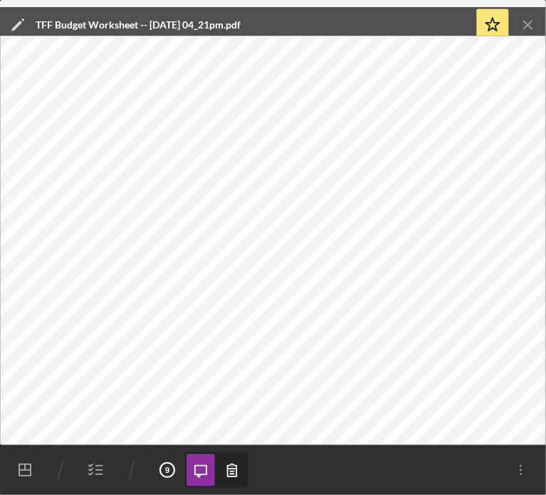
click at [535, 26] on icon "Icon/Menu Close" at bounding box center [528, 25] width 32 height 32
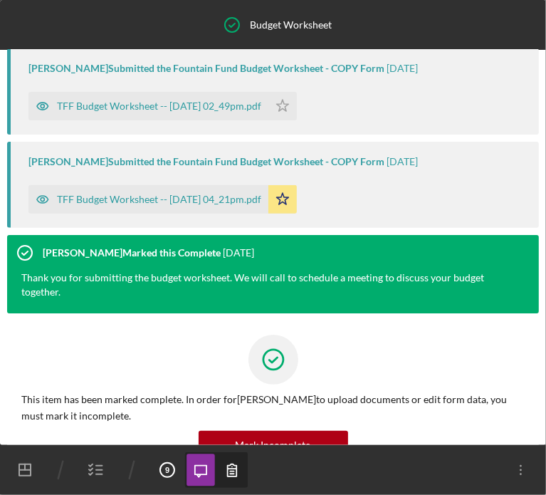
scroll to position [164, 0]
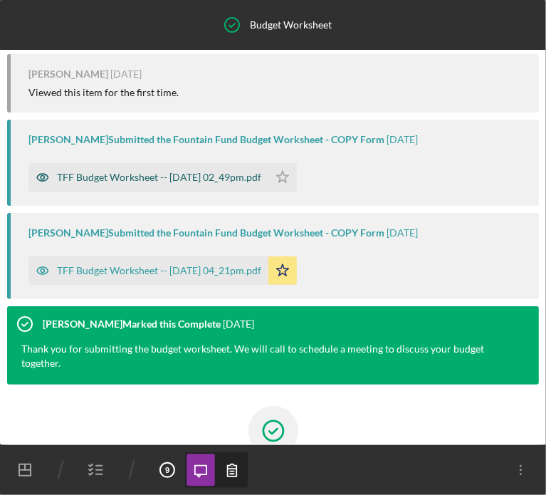
click at [137, 167] on div "TFF Budget Worksheet -- [DATE] 02_49pm.pdf" at bounding box center [148, 177] width 240 height 28
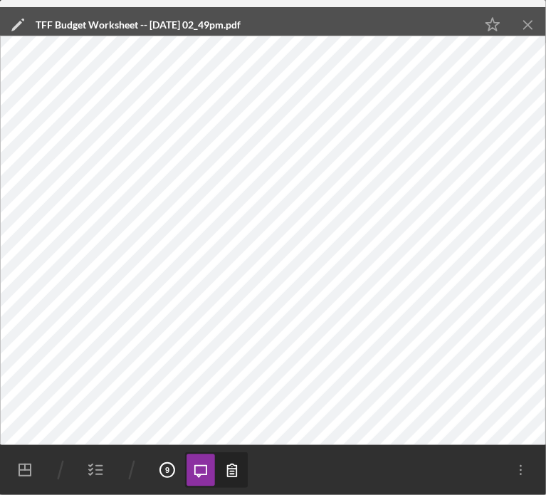
click at [97, 468] on icon "button" at bounding box center [96, 470] width 36 height 36
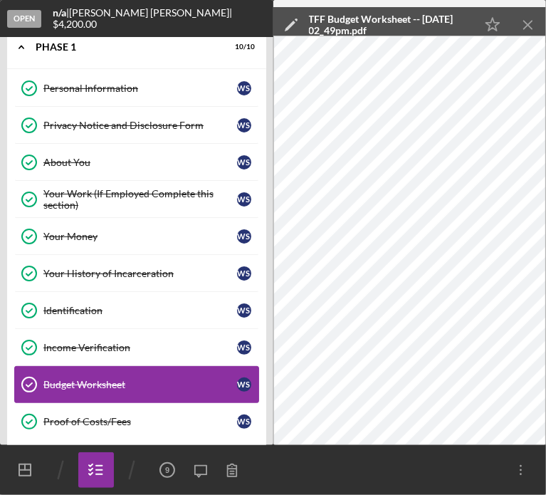
scroll to position [22, 0]
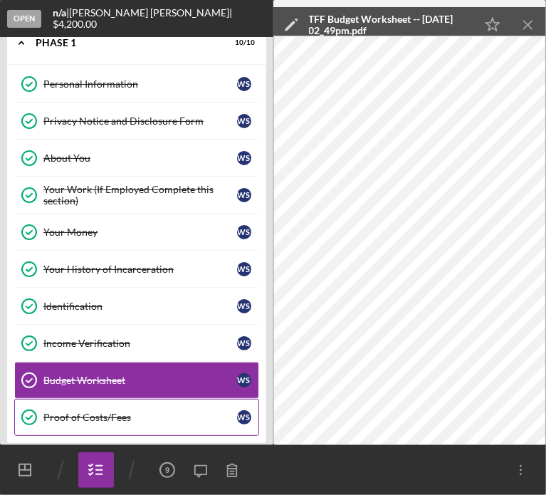
click at [74, 417] on div "Proof of Costs/Fees" at bounding box center [140, 416] width 194 height 11
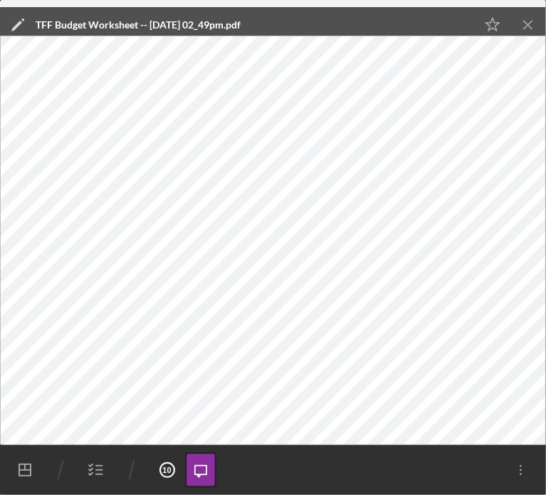
click at [529, 22] on icon "Icon/Menu Close" at bounding box center [528, 25] width 32 height 32
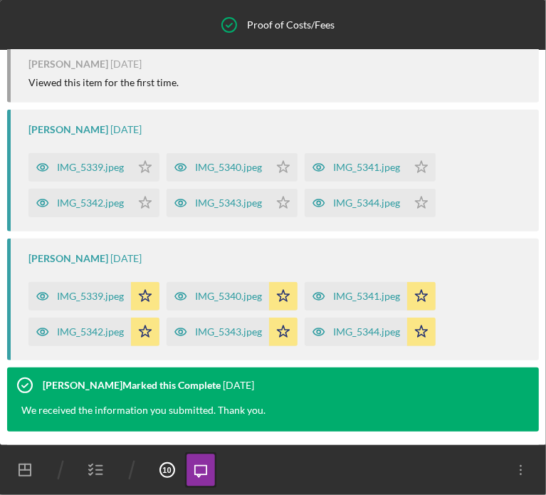
scroll to position [344, 0]
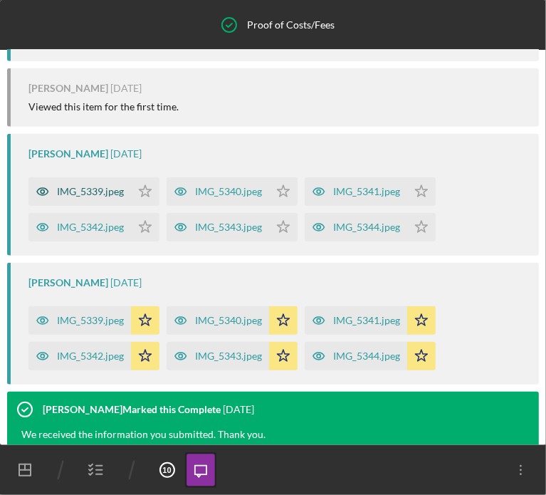
click at [85, 190] on div "IMG_5339.jpeg" at bounding box center [90, 191] width 67 height 11
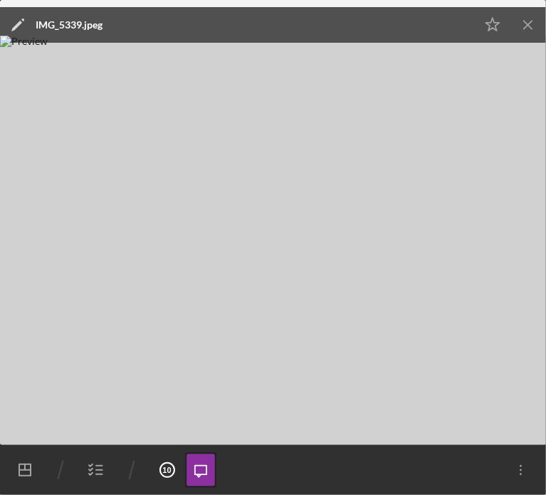
drag, startPoint x: 305, startPoint y: 282, endPoint x: 80, endPoint y: 290, distance: 225.0
click at [80, 290] on img at bounding box center [273, 240] width 546 height 409
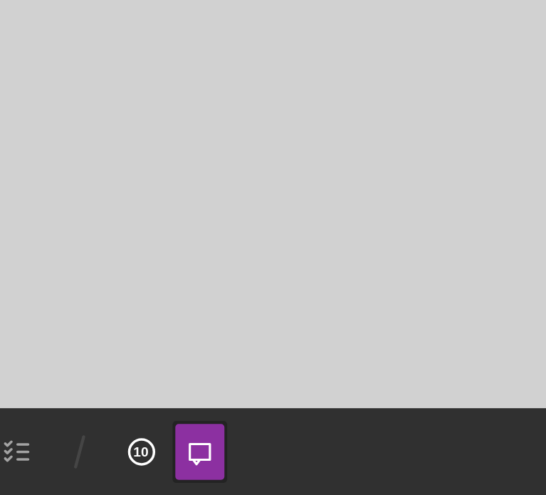
scroll to position [0, 0]
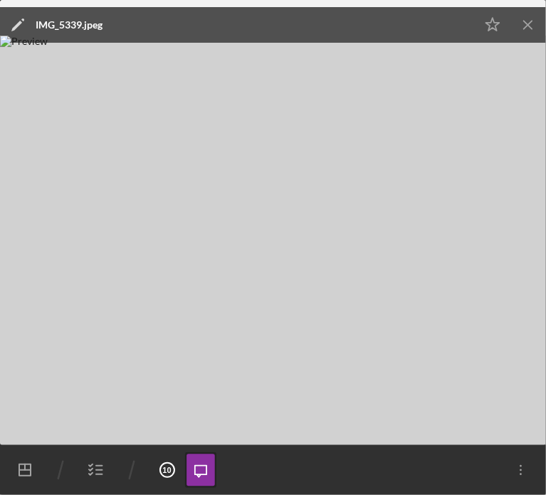
click at [532, 28] on icon "Icon/Menu Close" at bounding box center [528, 25] width 32 height 32
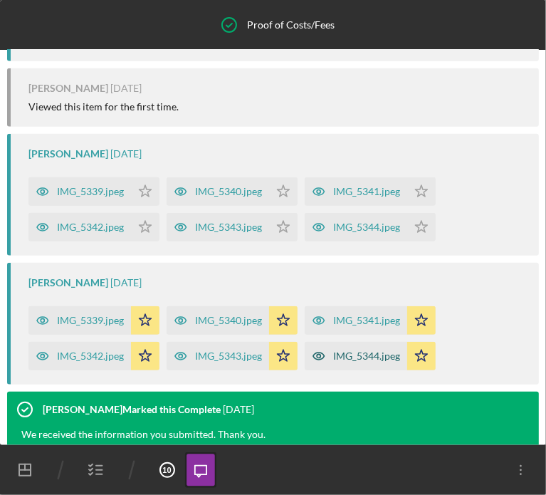
scroll to position [558, 0]
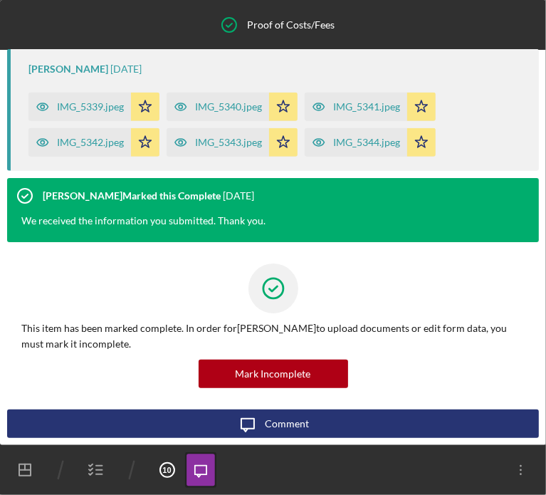
click at [84, 472] on icon "button" at bounding box center [96, 470] width 36 height 36
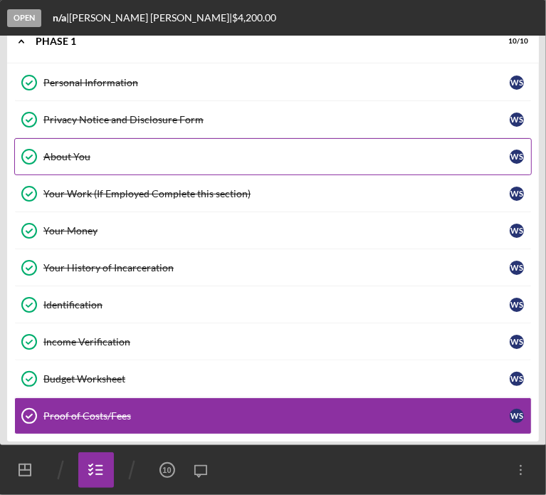
click at [110, 159] on div "About You" at bounding box center [276, 156] width 466 height 11
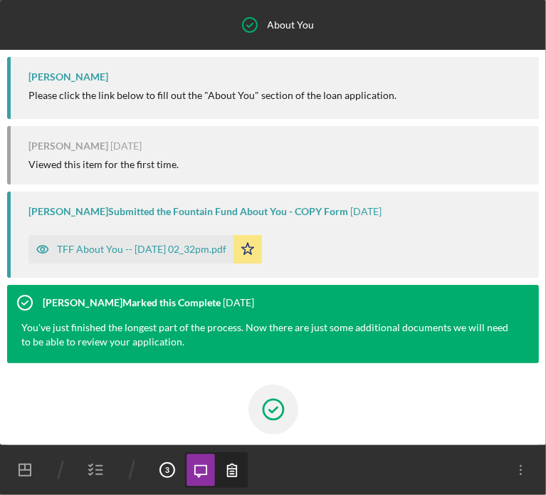
scroll to position [121, 0]
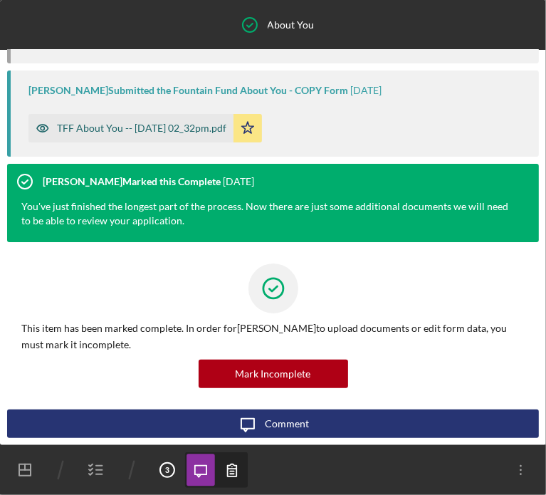
click at [153, 122] on div "TFF About You -- [DATE] 02_32pm.pdf" at bounding box center [130, 128] width 205 height 28
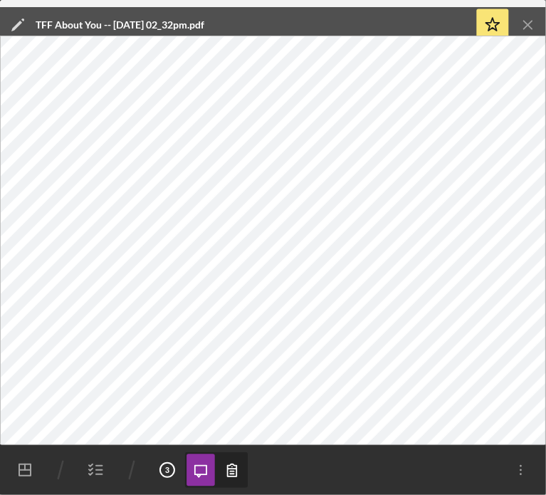
click at [524, 26] on icon "Icon/Menu Close" at bounding box center [528, 25] width 32 height 32
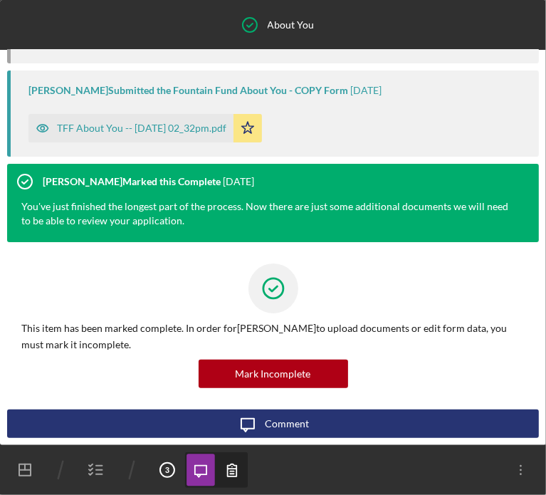
click at [14, 461] on icon "Icon/Dashboard" at bounding box center [25, 470] width 36 height 36
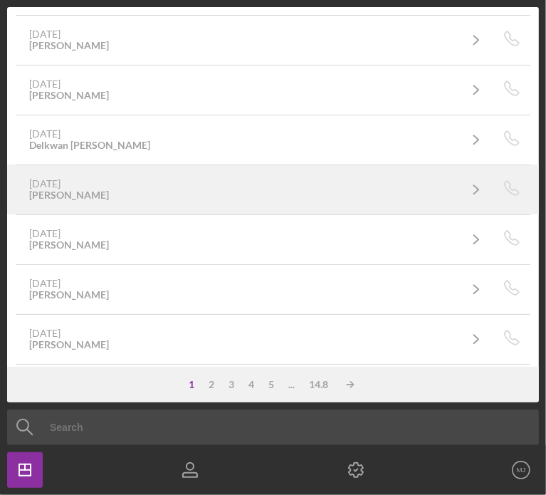
scroll to position [214, 0]
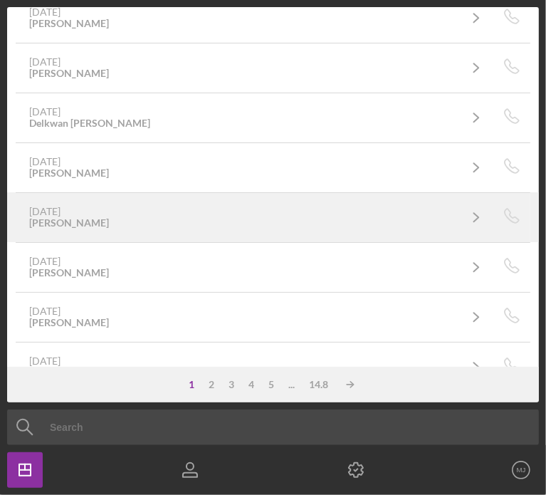
click at [116, 218] on div "[DATE] [PERSON_NAME]" at bounding box center [243, 217] width 429 height 23
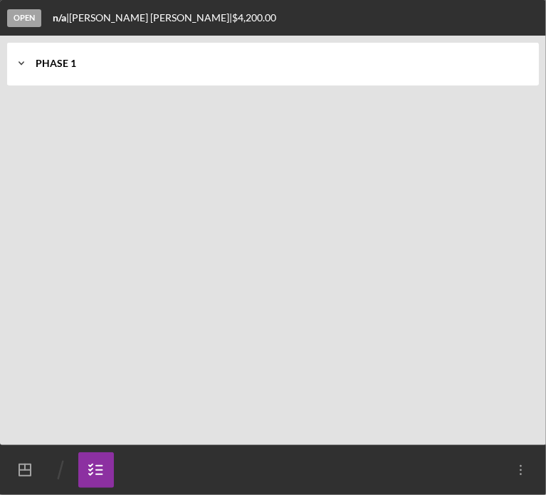
click at [28, 68] on icon "Icon/Expander" at bounding box center [21, 63] width 28 height 28
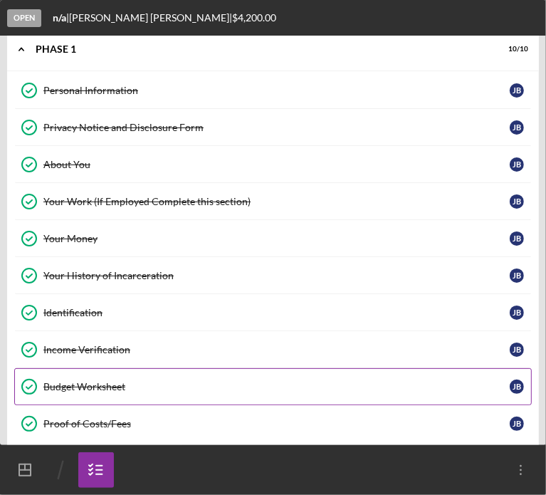
scroll to position [22, 0]
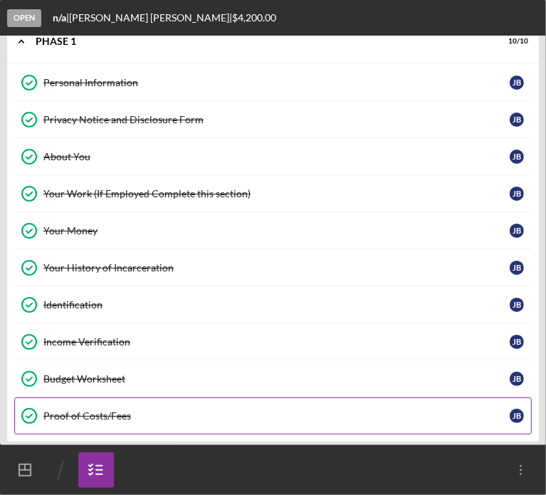
click at [91, 410] on div "Proof of Costs/Fees" at bounding box center [276, 415] width 466 height 11
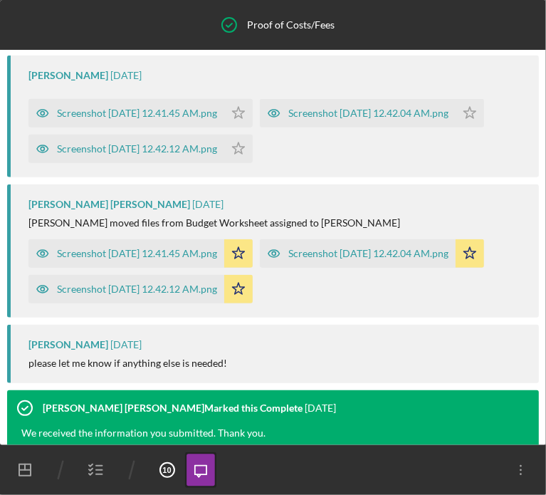
scroll to position [421, 0]
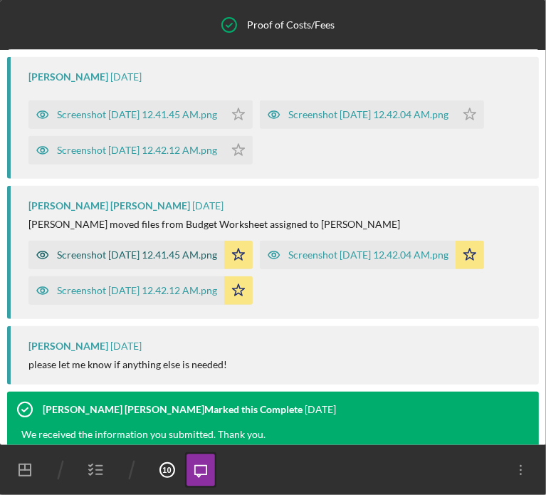
click at [132, 260] on div "Screenshot [DATE] 12.41.45 AM.png" at bounding box center [137, 254] width 160 height 11
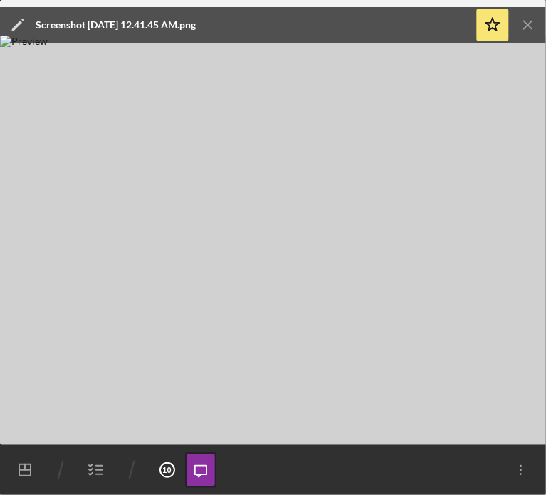
click at [531, 25] on icon "Icon/Menu Close" at bounding box center [528, 25] width 32 height 32
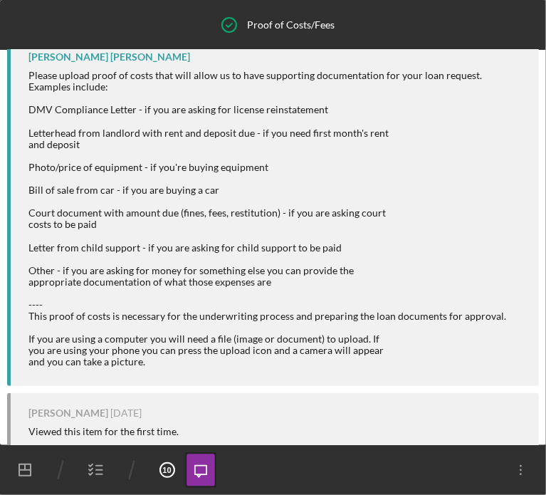
scroll to position [0, 0]
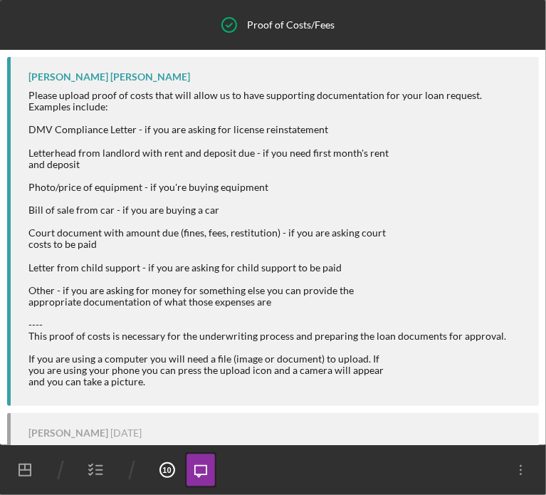
click at [90, 467] on icon "button" at bounding box center [96, 470] width 36 height 36
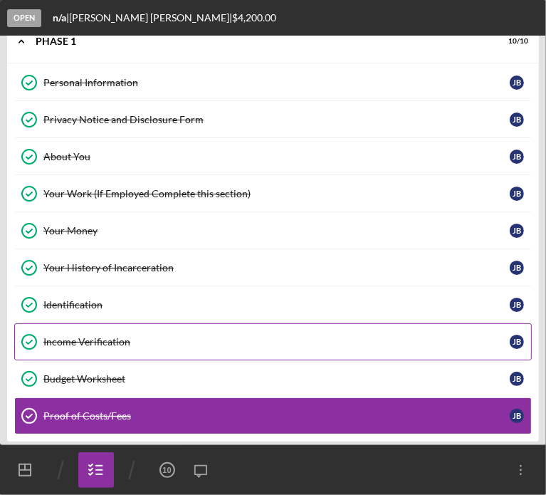
click at [100, 344] on div "Income Verification" at bounding box center [276, 341] width 466 height 11
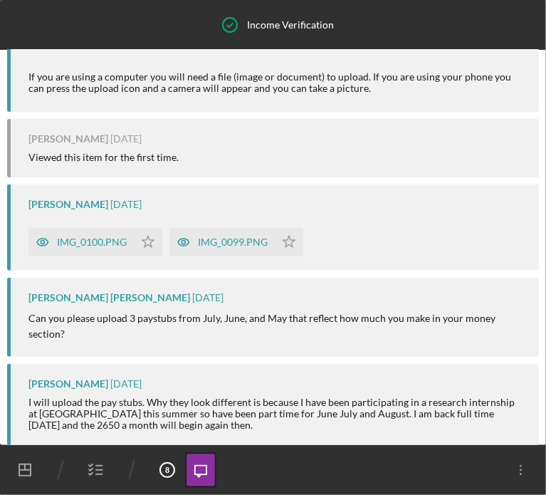
scroll to position [198, 0]
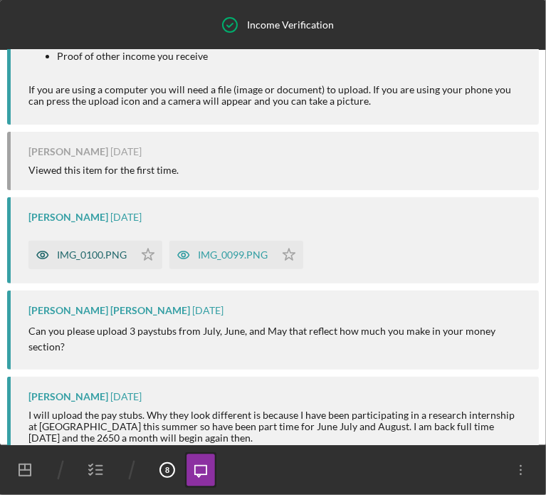
click at [100, 260] on div "IMG_0100.PNG" at bounding box center [92, 254] width 70 height 11
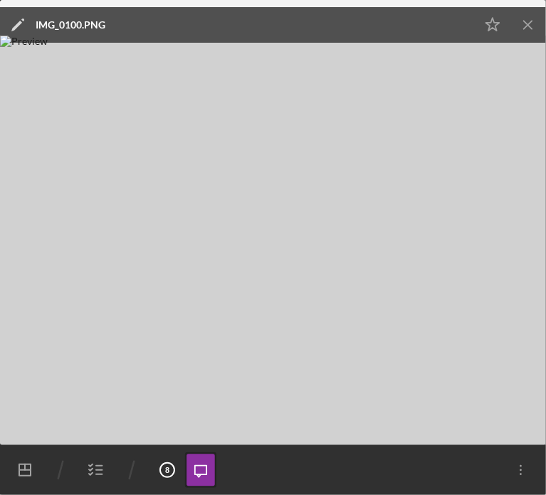
scroll to position [23, 0]
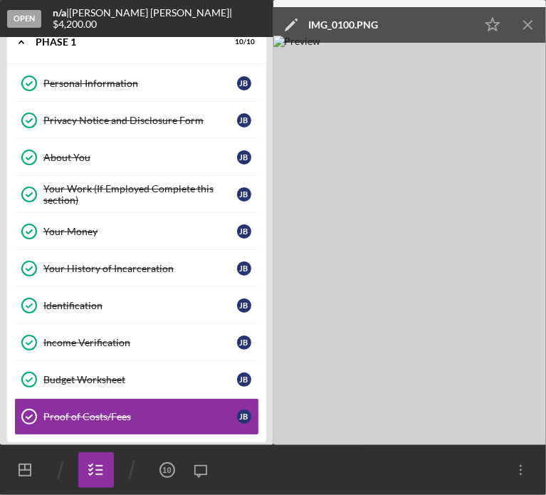
click at [534, 26] on icon "Icon/Menu Close" at bounding box center [528, 25] width 32 height 32
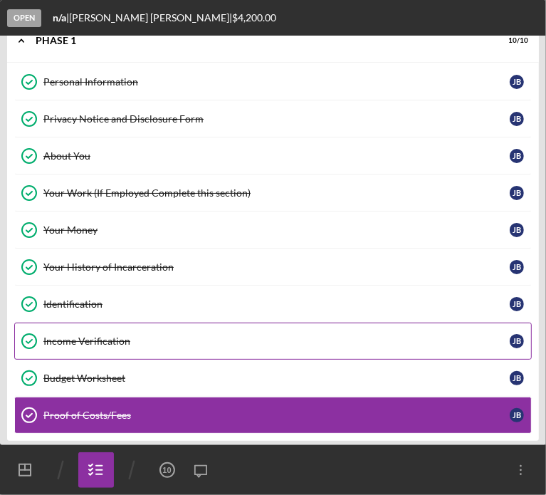
click at [82, 342] on div "Income Verification" at bounding box center [276, 340] width 466 height 11
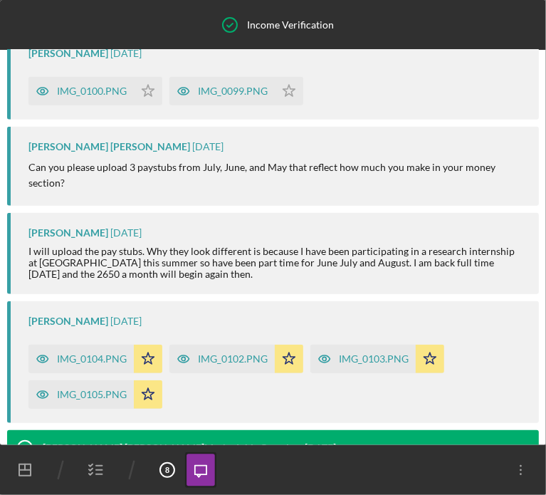
scroll to position [269, 0]
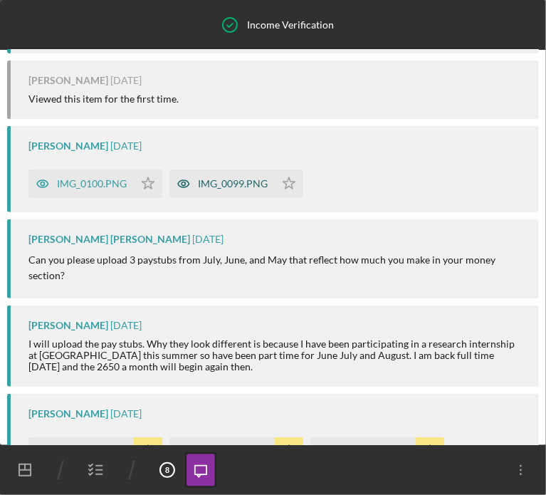
click at [223, 189] on div "IMG_0099.PNG" at bounding box center [233, 183] width 70 height 11
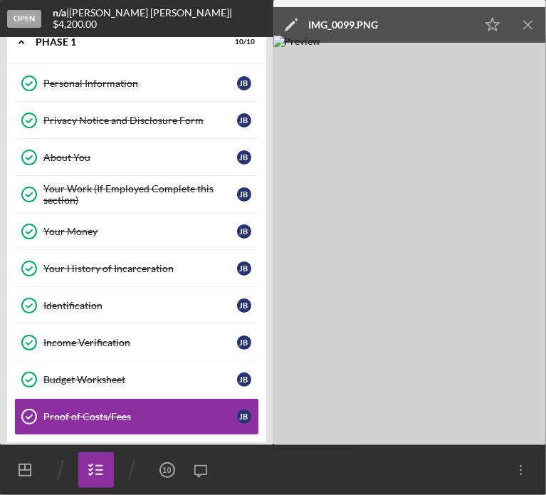
click at [530, 22] on line "button" at bounding box center [528, 25] width 8 height 8
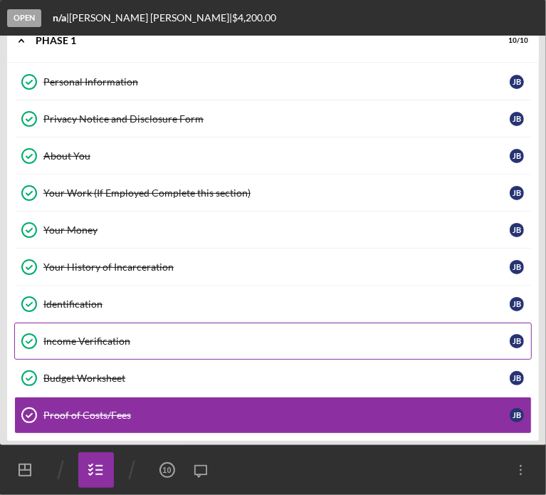
click at [100, 342] on div "Income Verification" at bounding box center [276, 340] width 466 height 11
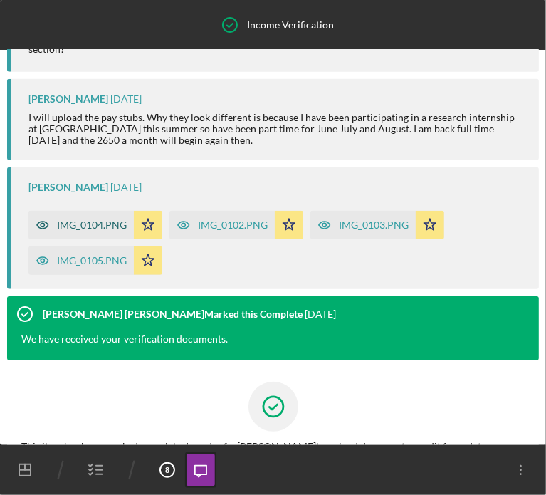
scroll to position [483, 0]
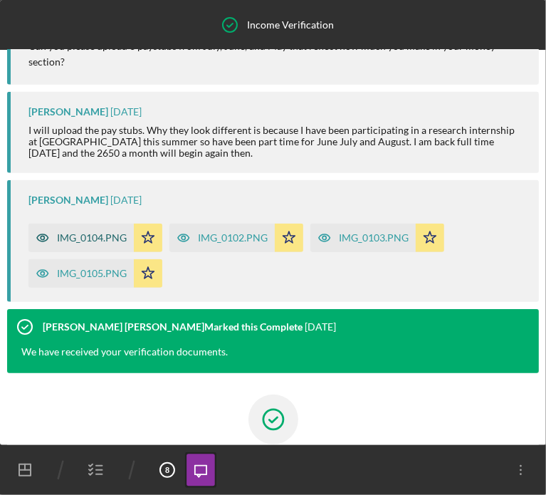
click at [73, 243] on div "IMG_0104.PNG" at bounding box center [92, 237] width 70 height 11
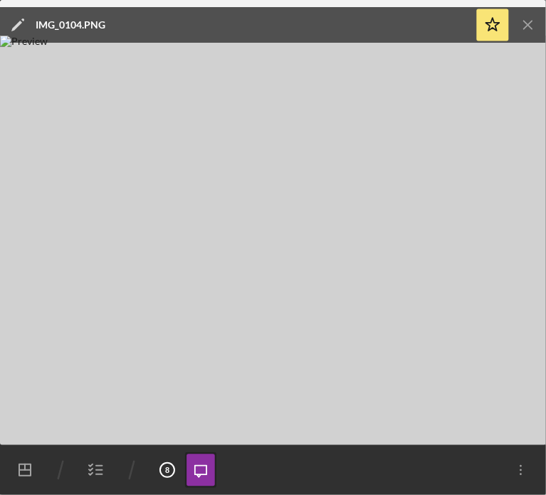
click at [524, 31] on icon "Icon/Menu Close" at bounding box center [528, 25] width 32 height 32
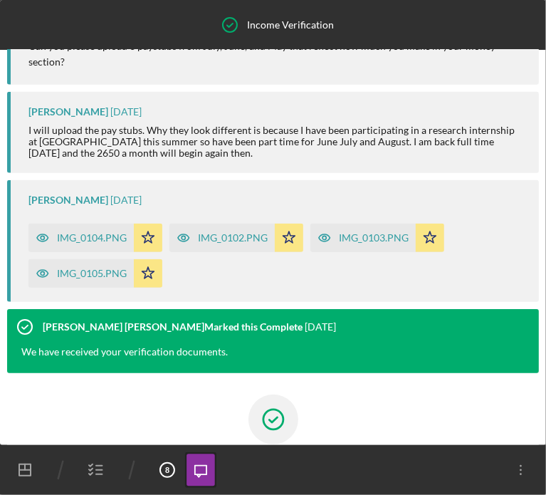
scroll to position [625, 0]
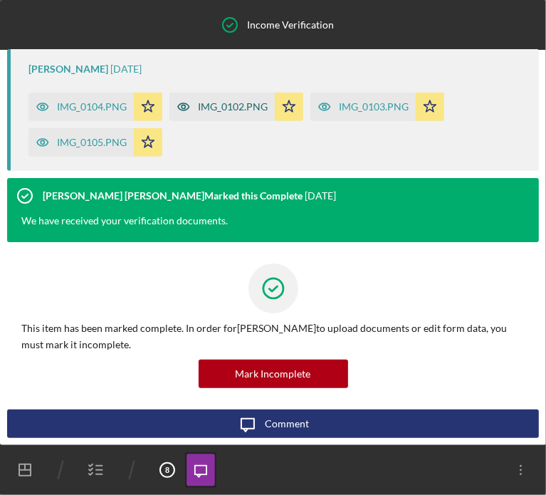
click at [249, 108] on div "IMG_0102.PNG" at bounding box center [233, 106] width 70 height 11
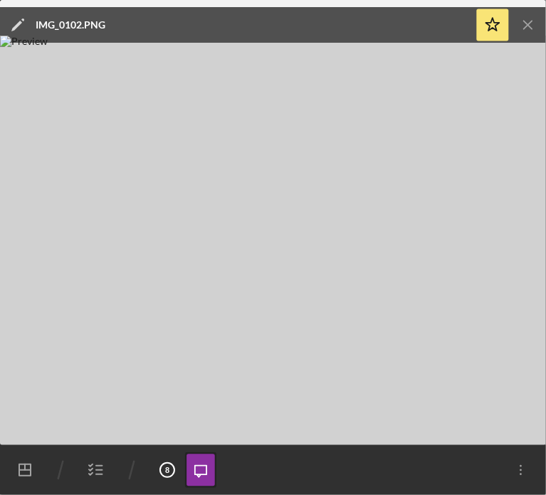
click at [538, 29] on icon "Icon/Menu Close" at bounding box center [528, 25] width 32 height 32
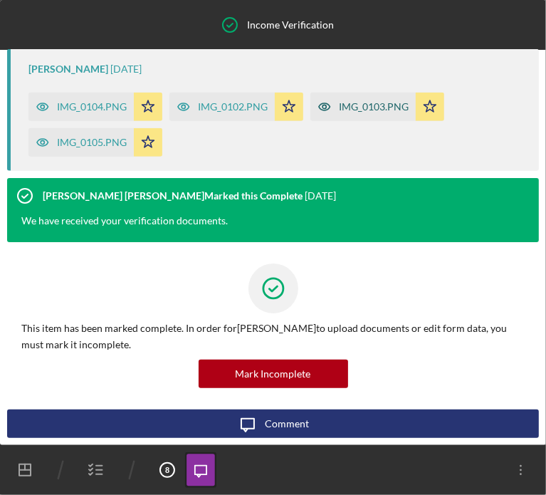
click at [388, 114] on div "IMG_0103.PNG" at bounding box center [362, 107] width 105 height 28
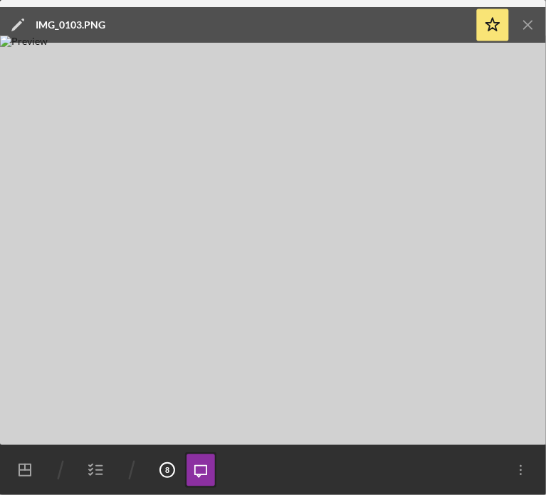
click at [527, 34] on icon "Icon/Menu Close" at bounding box center [528, 25] width 32 height 32
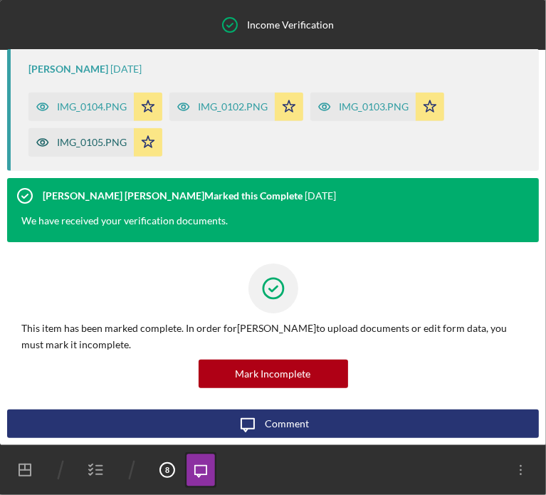
click at [98, 154] on div "IMG_0105.PNG" at bounding box center [80, 142] width 105 height 28
